Goal: Task Accomplishment & Management: Manage account settings

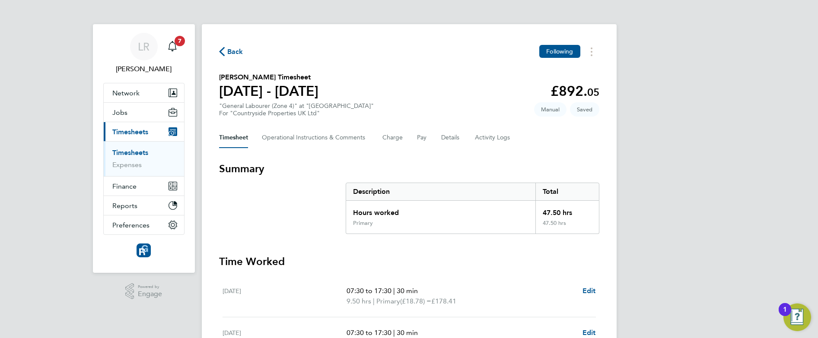
scroll to position [286, 0]
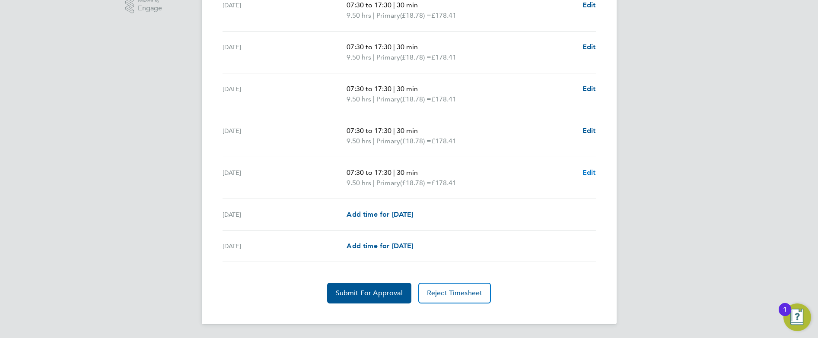
click at [591, 175] on span "Edit" at bounding box center [589, 173] width 13 height 8
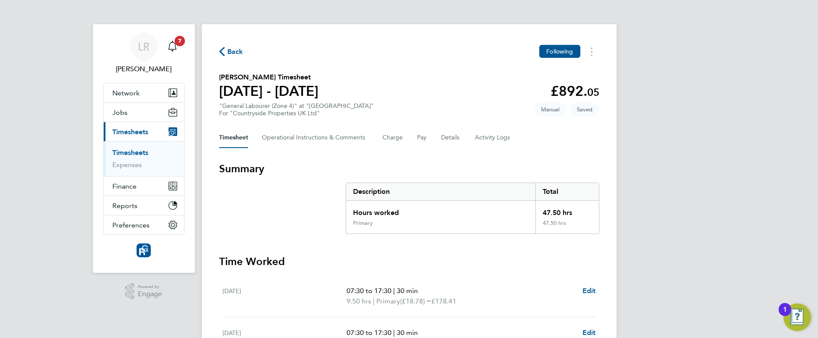
select select "30"
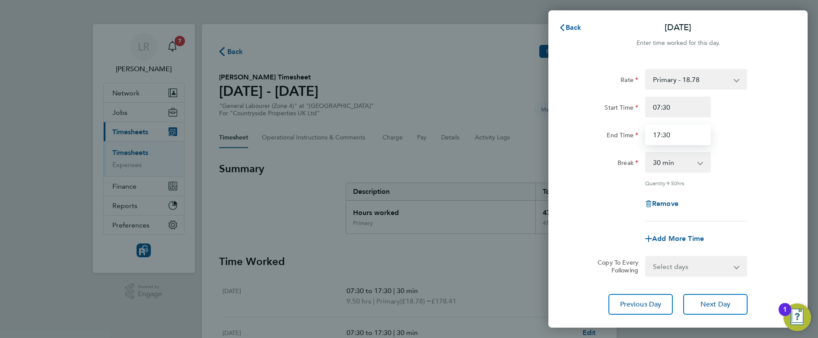
click at [673, 138] on input "17:30" at bounding box center [678, 134] width 66 height 21
drag, startPoint x: 673, startPoint y: 138, endPoint x: 635, endPoint y: 135, distance: 38.6
click at [635, 135] on div "End Time 17:30" at bounding box center [678, 134] width 218 height 21
click at [668, 132] on input "17:30" at bounding box center [678, 134] width 66 height 21
type input "17:00"
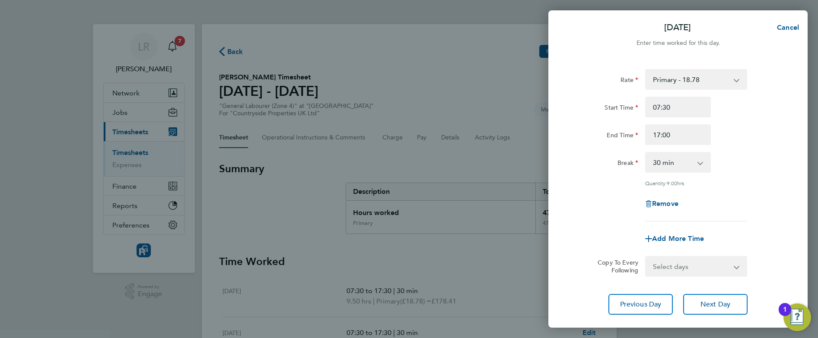
click at [590, 207] on div "Remove" at bounding box center [678, 204] width 218 height 21
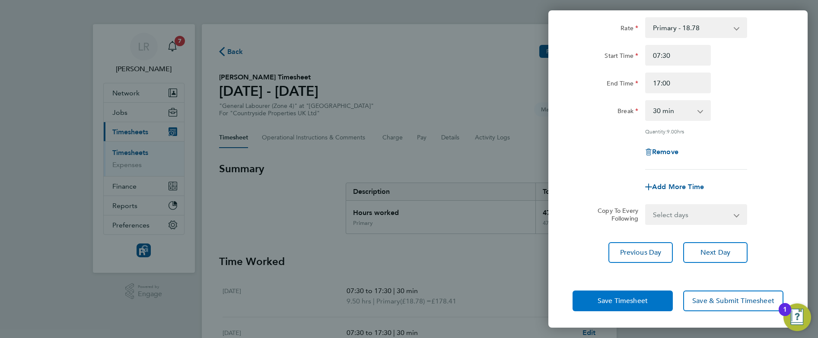
click at [621, 293] on button "Save Timesheet" at bounding box center [623, 301] width 100 height 21
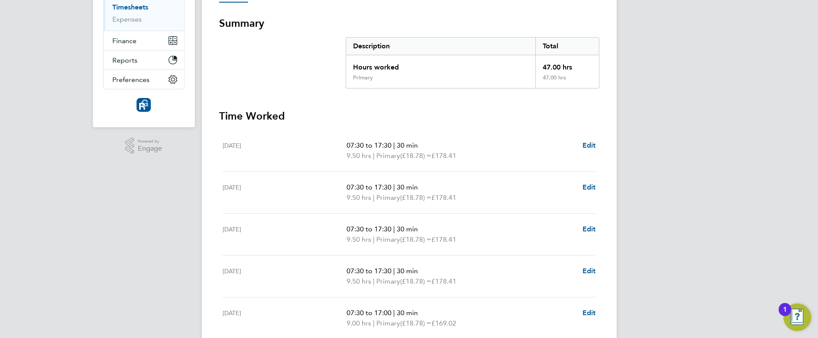
scroll to position [286, 0]
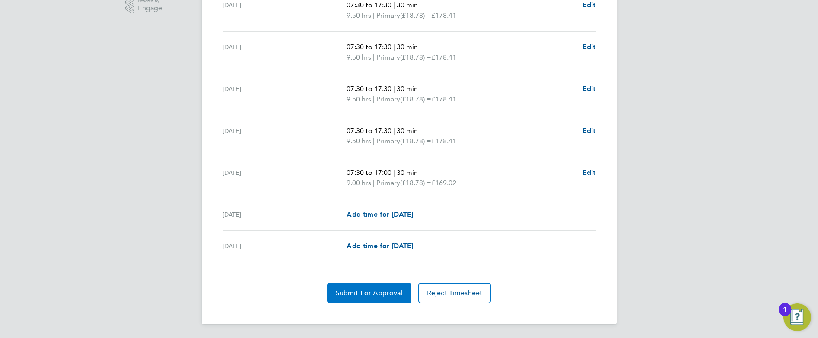
click at [353, 292] on span "Submit For Approval" at bounding box center [369, 293] width 67 height 9
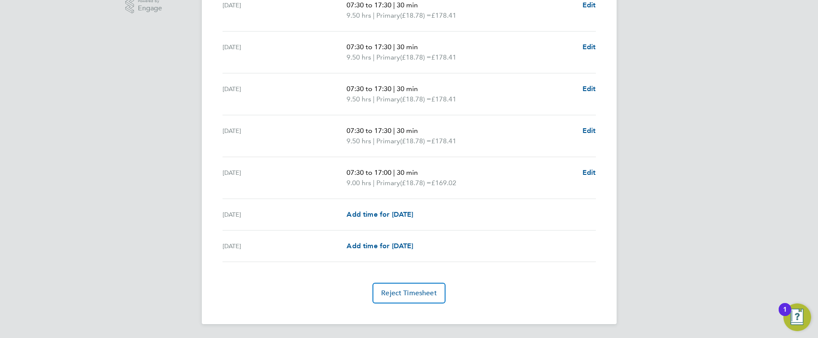
scroll to position [0, 0]
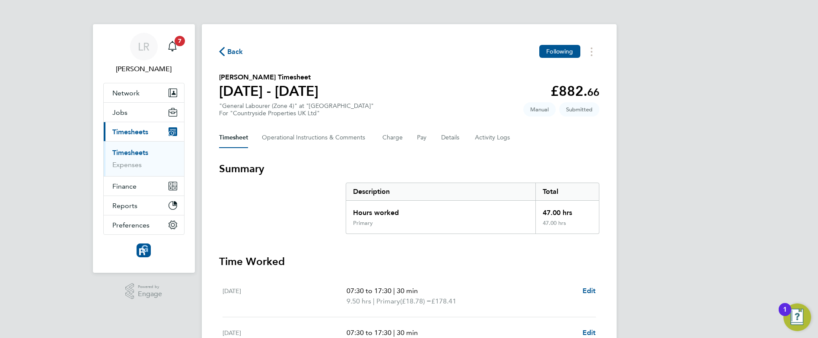
click at [135, 147] on ul "Timesheets Expenses" at bounding box center [144, 158] width 80 height 35
click at [138, 153] on link "Timesheets" at bounding box center [130, 153] width 36 height 8
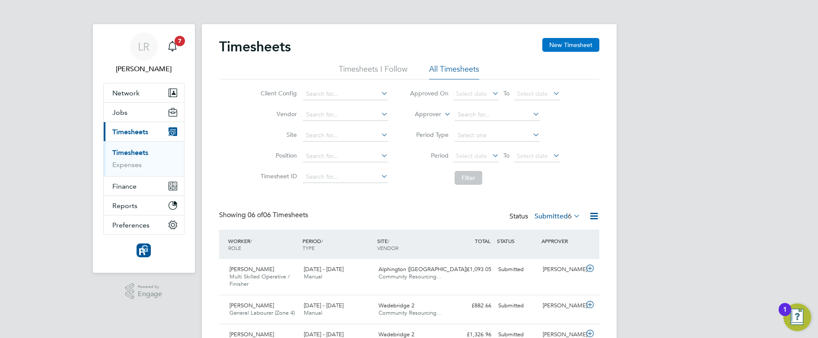
click at [561, 48] on button "New Timesheet" at bounding box center [570, 45] width 57 height 14
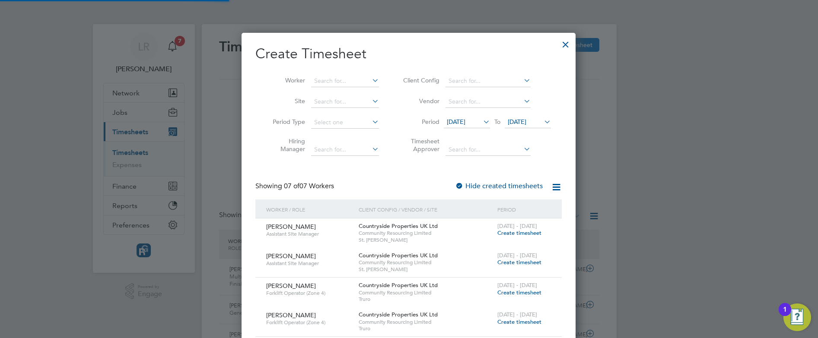
scroll to position [618, 335]
click at [326, 81] on input at bounding box center [345, 81] width 68 height 12
click at [336, 136] on li "[PERSON_NAME]" at bounding box center [348, 140] width 74 height 12
type input "[PERSON_NAME]"
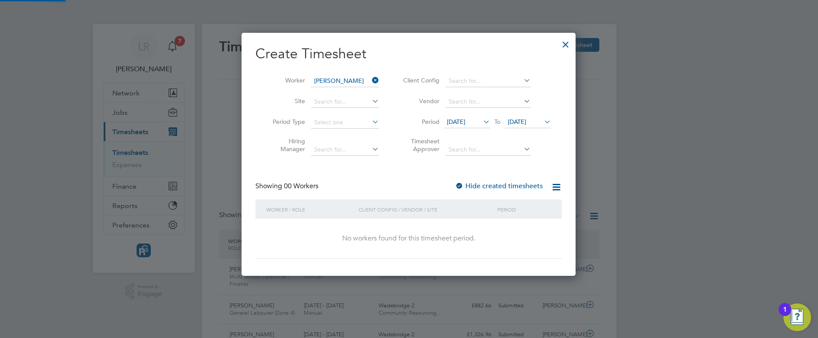
scroll to position [4, 4]
click at [501, 186] on label "Hide created timesheets" at bounding box center [499, 186] width 88 height 9
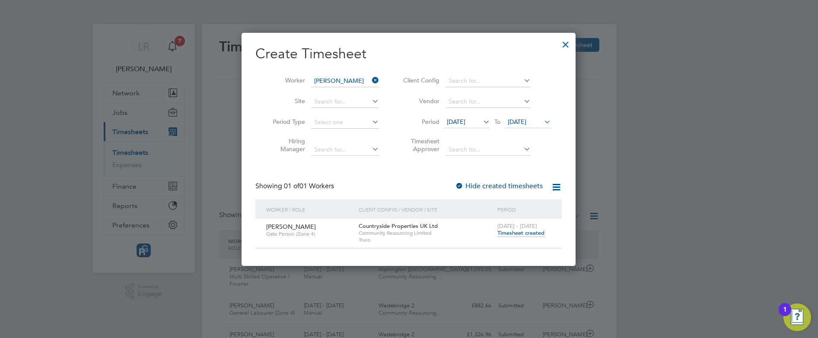
click at [565, 45] on div at bounding box center [566, 43] width 16 height 16
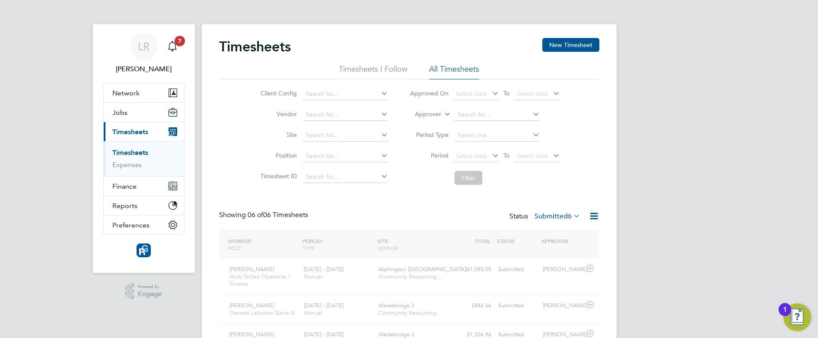
scroll to position [22, 75]
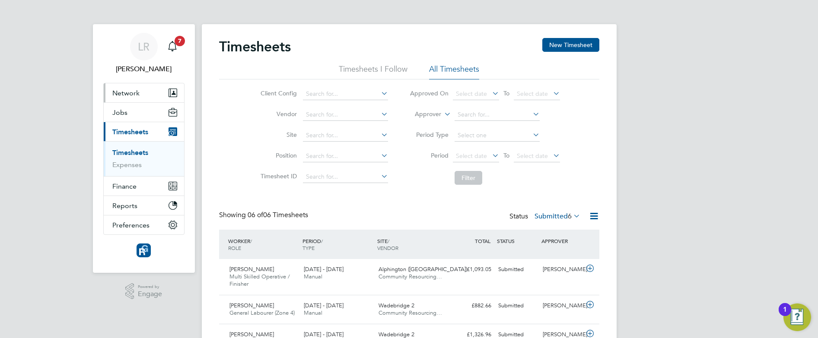
click at [123, 99] on button "Network" at bounding box center [144, 92] width 80 height 19
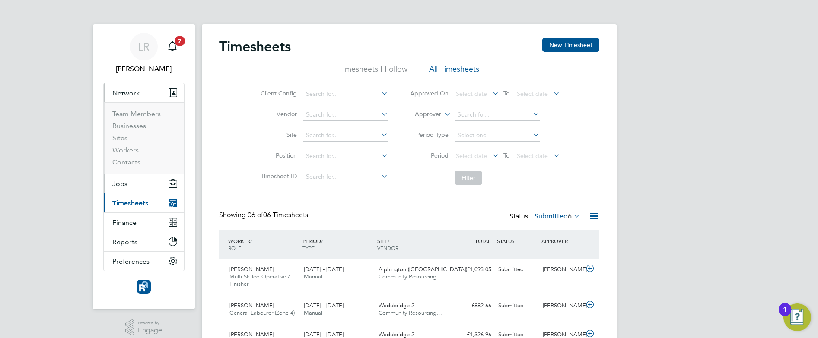
click at [128, 186] on button "Jobs" at bounding box center [144, 183] width 80 height 19
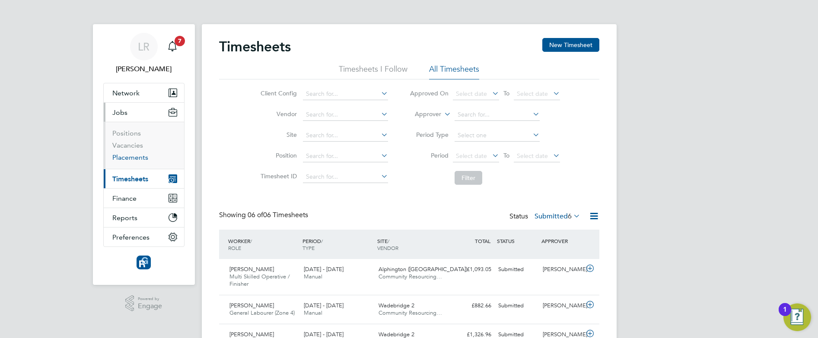
click at [125, 154] on link "Placements" at bounding box center [130, 157] width 36 height 8
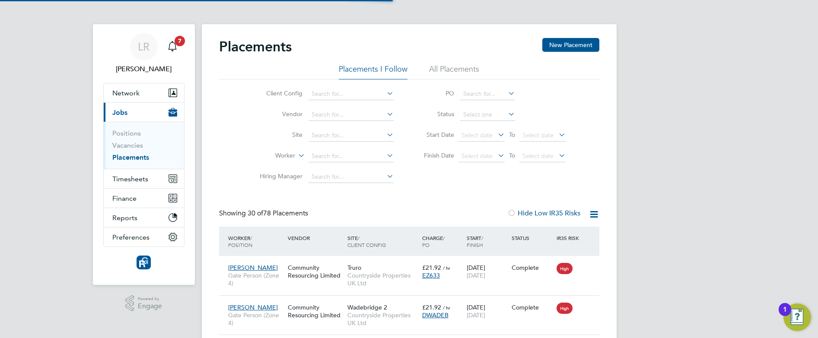
scroll to position [8, 41]
click at [357, 159] on input at bounding box center [351, 156] width 85 height 12
click at [322, 166] on li "Kev Wi lkinson" at bounding box center [351, 169] width 86 height 12
type input "[PERSON_NAME]"
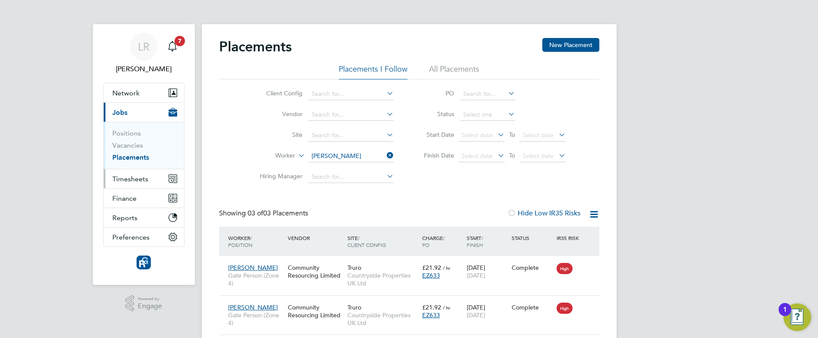
click at [128, 176] on span "Timesheets" at bounding box center [130, 179] width 36 height 8
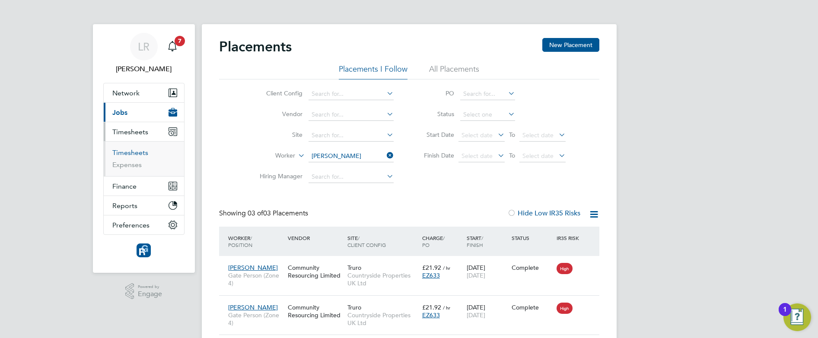
click at [137, 153] on link "Timesheets" at bounding box center [130, 153] width 36 height 8
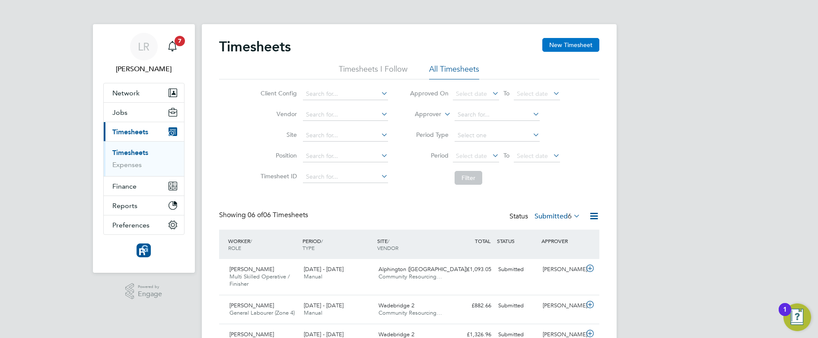
click at [555, 43] on button "New Timesheet" at bounding box center [570, 45] width 57 height 14
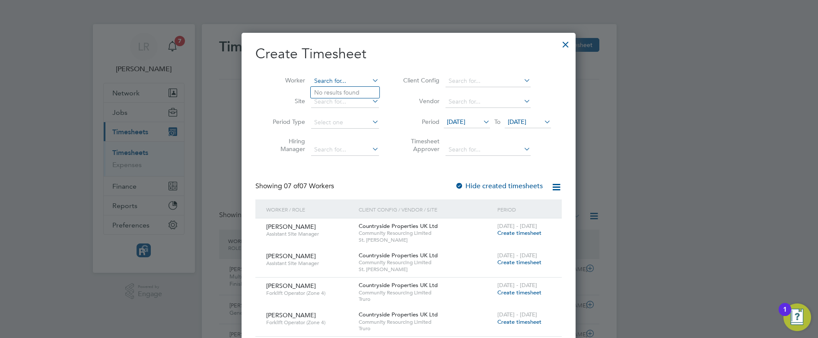
click at [326, 80] on input at bounding box center [345, 81] width 68 height 12
click at [334, 93] on b "[PERSON_NAME]" at bounding box center [352, 92] width 50 height 7
type input "[PERSON_NAME]"
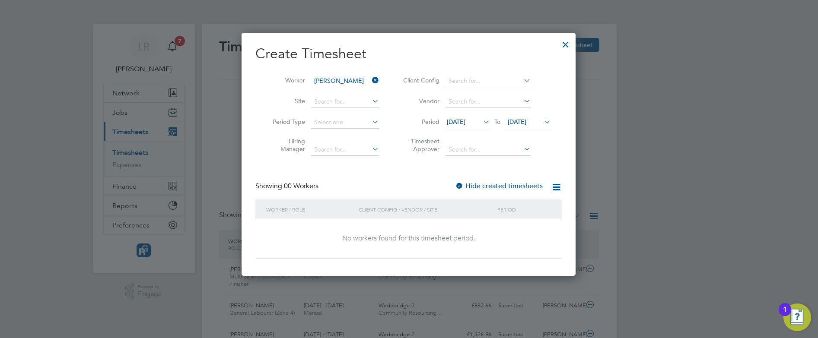
click at [498, 186] on label "Hide created timesheets" at bounding box center [499, 186] width 88 height 9
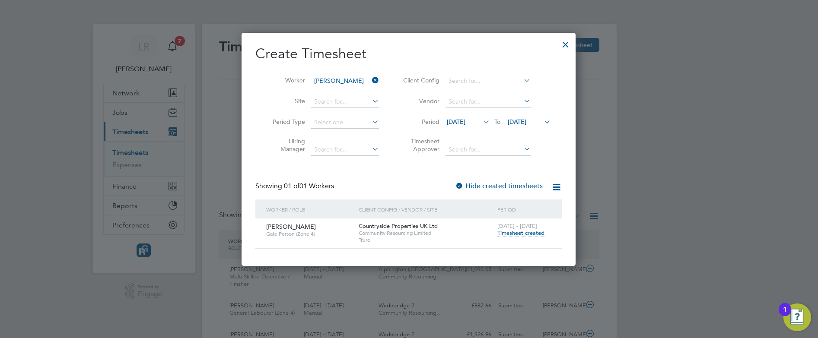
click at [505, 233] on span "Timesheet created" at bounding box center [521, 234] width 47 height 8
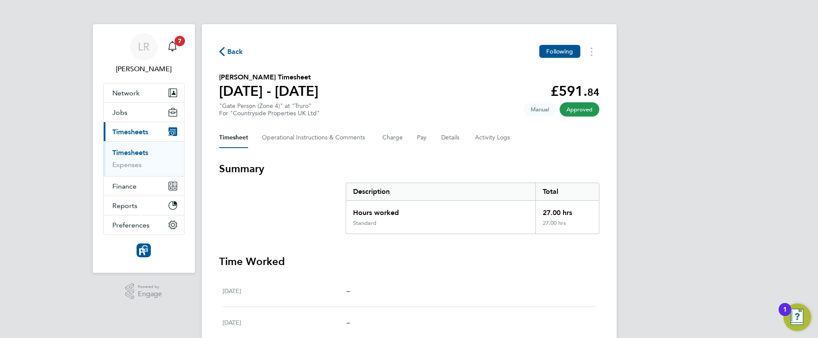
click at [226, 50] on span "Back" at bounding box center [231, 51] width 24 height 8
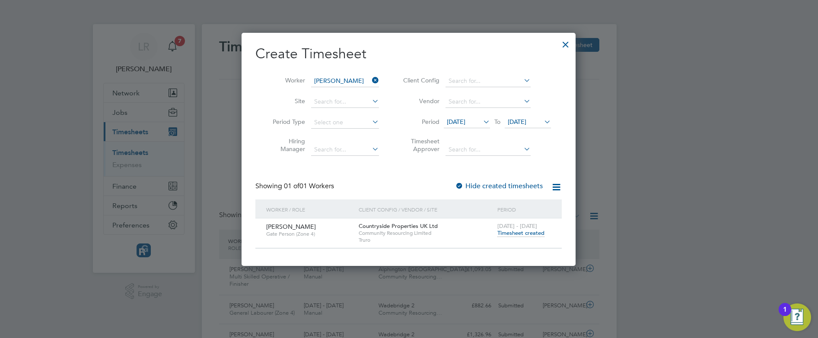
click at [370, 80] on icon at bounding box center [370, 80] width 0 height 12
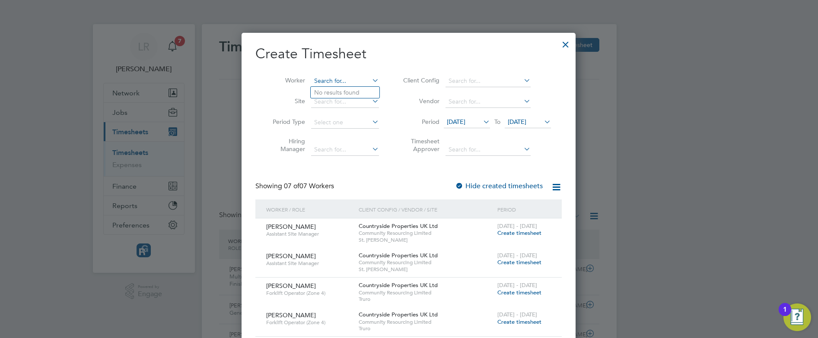
click at [345, 80] on input at bounding box center [345, 81] width 68 height 12
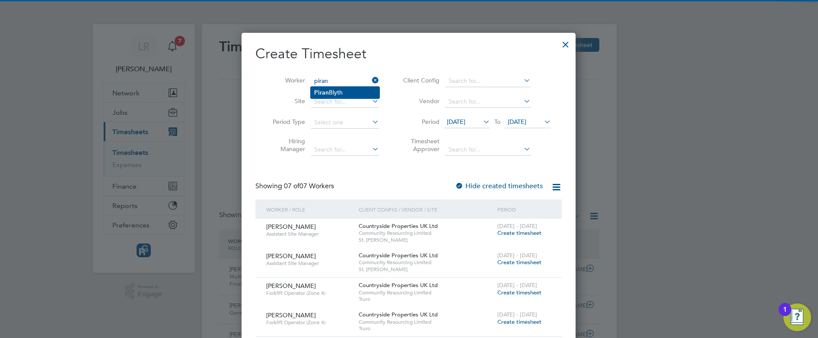
type input "piran"
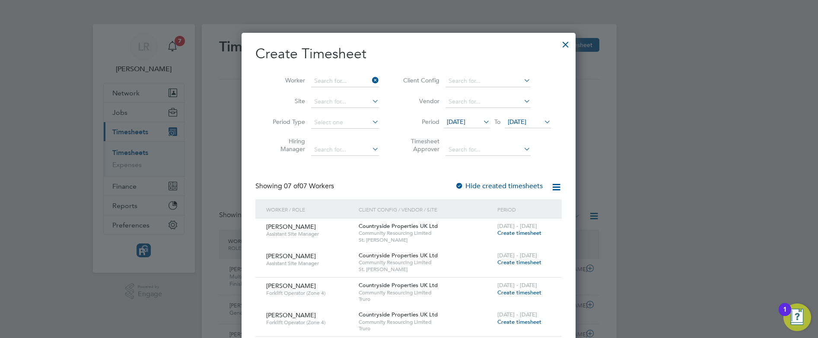
click at [341, 90] on li "Piran Blyth" at bounding box center [345, 93] width 69 height 12
type input "Piran Blyth"
click at [500, 184] on label "Hide created timesheets" at bounding box center [499, 186] width 88 height 9
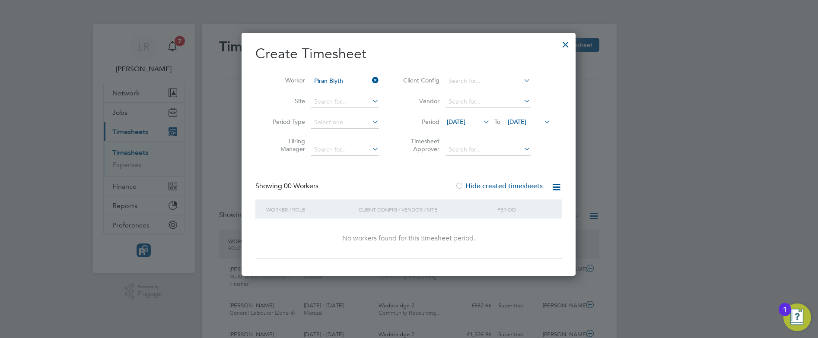
click at [500, 184] on label "Hide created timesheets" at bounding box center [499, 186] width 88 height 9
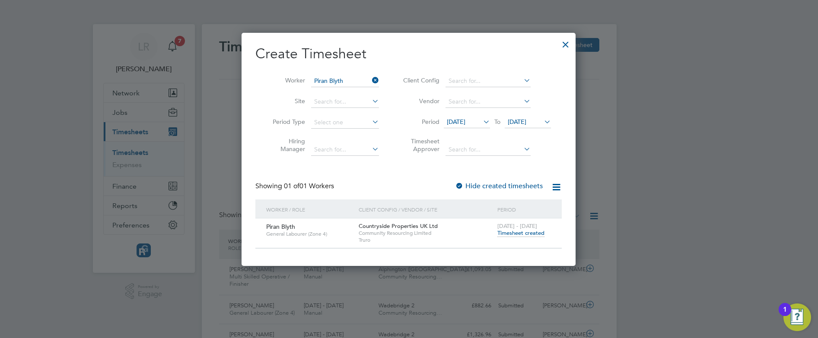
click at [507, 230] on span "Timesheet created" at bounding box center [521, 234] width 47 height 8
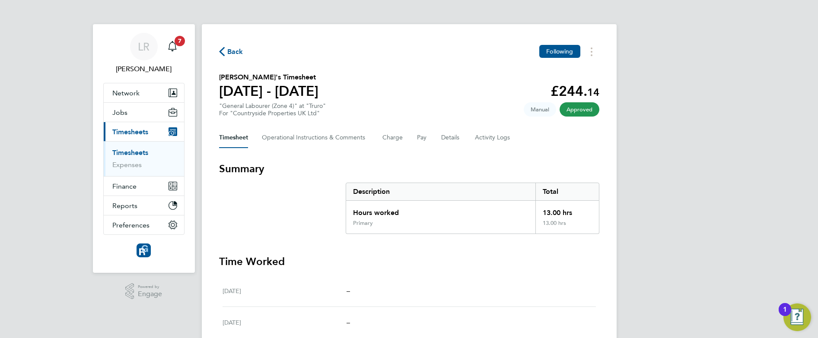
click at [226, 52] on span "Back" at bounding box center [231, 51] width 24 height 8
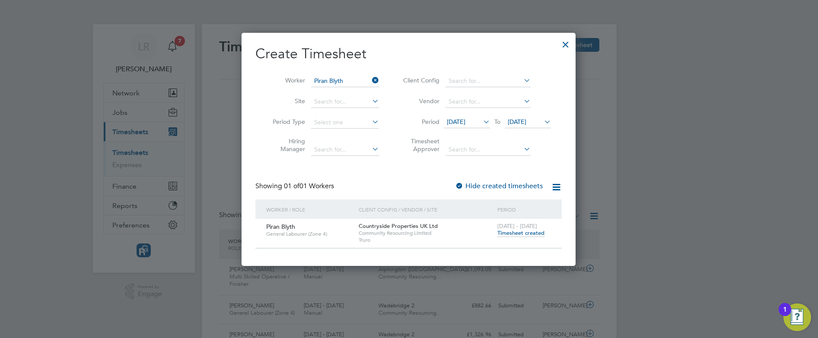
click at [370, 80] on icon at bounding box center [370, 80] width 0 height 12
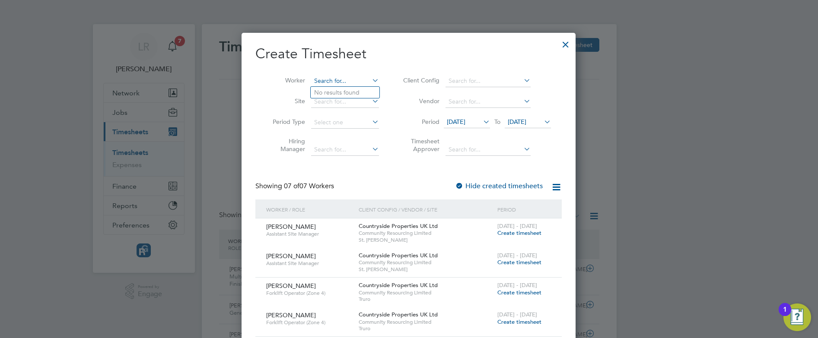
click at [338, 80] on input at bounding box center [345, 81] width 68 height 12
click at [338, 87] on li "[PERSON_NAME] rcos" at bounding box center [350, 93] width 79 height 12
type input "[PERSON_NAME]"
click at [492, 188] on label "Hide created timesheets" at bounding box center [499, 186] width 88 height 9
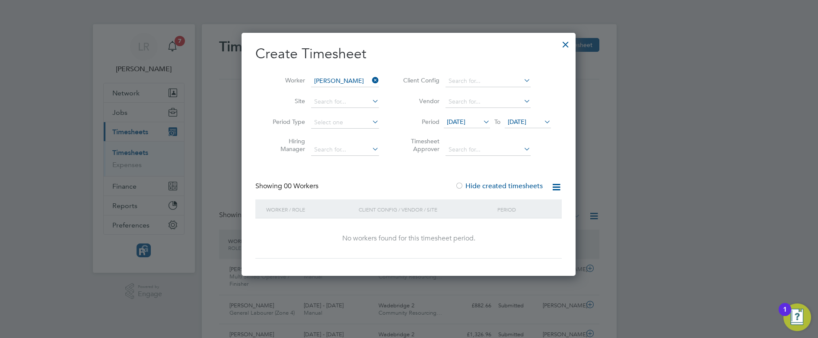
click at [492, 188] on label "Hide created timesheets" at bounding box center [499, 186] width 88 height 9
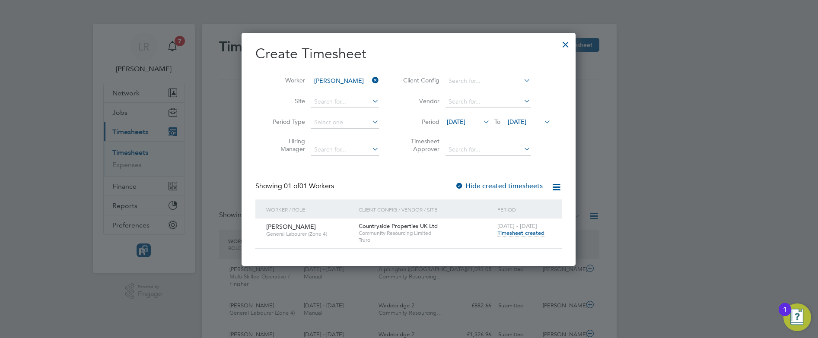
click at [516, 233] on span "Timesheet created" at bounding box center [521, 234] width 47 height 8
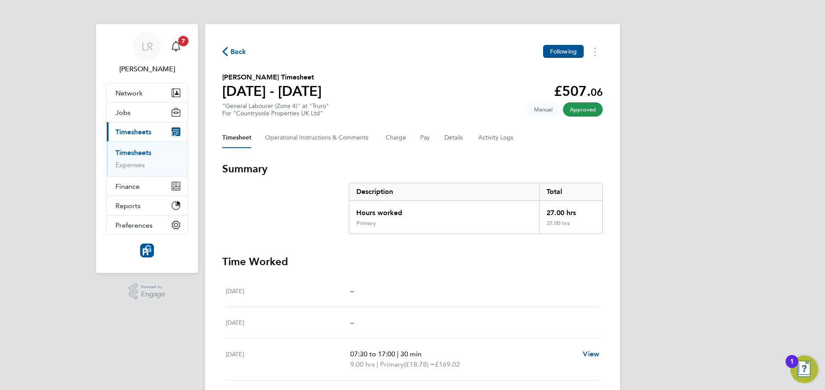
click at [231, 55] on span "Back" at bounding box center [238, 52] width 16 height 10
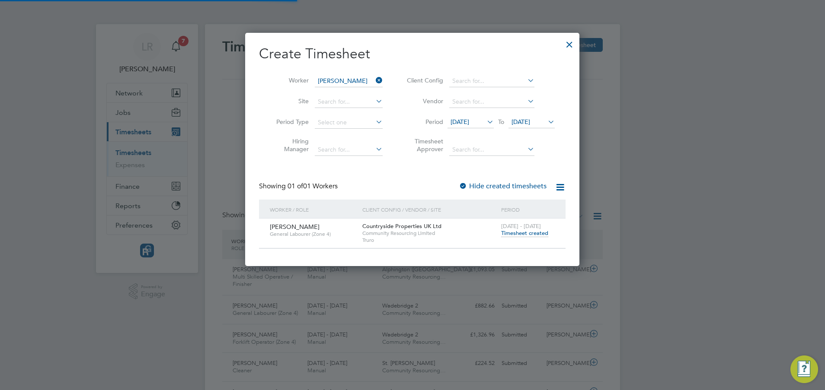
scroll to position [22, 75]
click at [574, 47] on div at bounding box center [569, 43] width 16 height 16
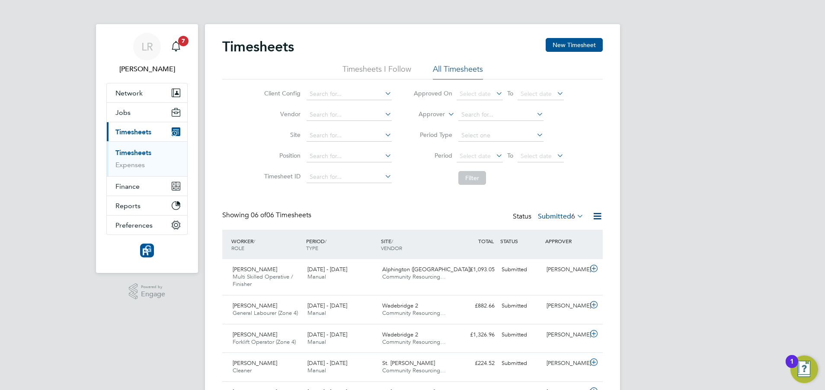
click at [396, 216] on div "Showing 06 of 06 Timesheets Status Submitted 6" at bounding box center [412, 220] width 380 height 19
click at [128, 112] on span "Jobs" at bounding box center [122, 112] width 15 height 8
click at [119, 117] on button "Jobs" at bounding box center [147, 112] width 80 height 19
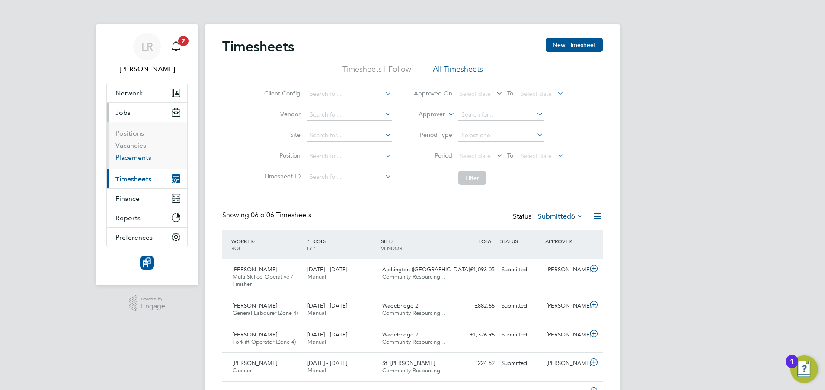
click at [128, 157] on link "Placements" at bounding box center [133, 157] width 36 height 8
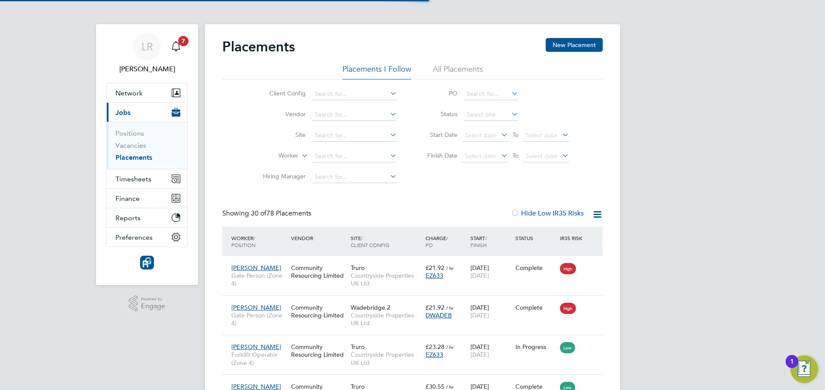
scroll to position [32, 60]
click at [573, 46] on button "New Placement" at bounding box center [573, 45] width 57 height 14
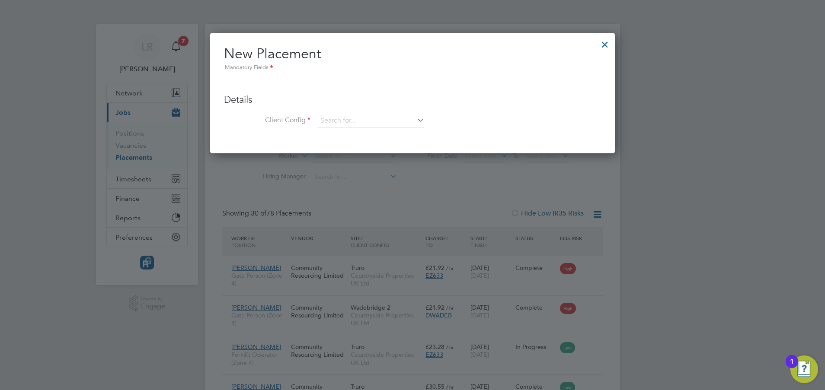
click at [607, 45] on div at bounding box center [605, 43] width 16 height 16
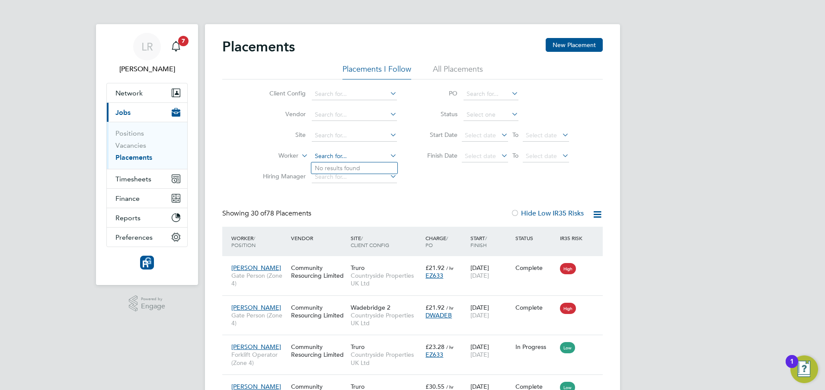
click at [329, 155] on input at bounding box center [354, 156] width 85 height 12
click at [328, 166] on b "Piran" at bounding box center [322, 168] width 15 height 7
type input "Piran Blyth"
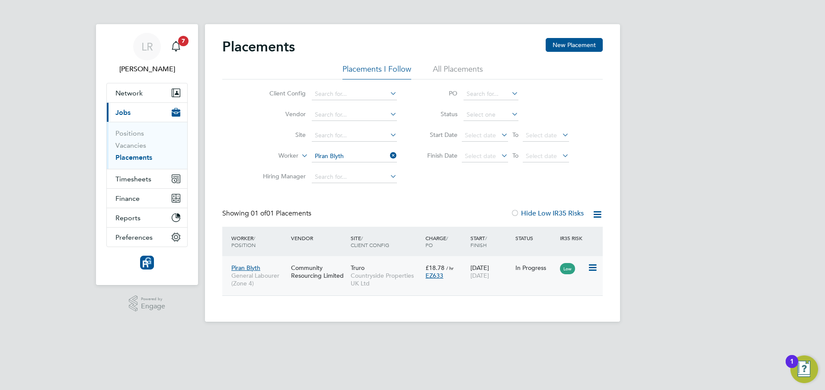
click at [489, 272] on span "[DATE]" at bounding box center [479, 276] width 19 height 8
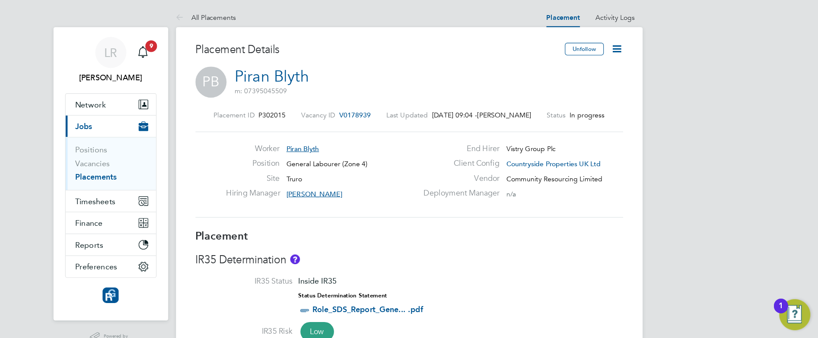
scroll to position [8, 64]
